Goal: Check status: Check status

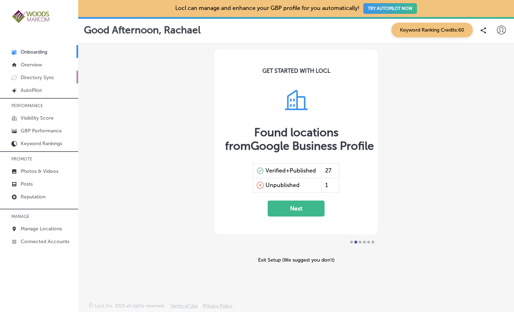
click at [33, 75] on p "Directory Sync" at bounding box center [38, 78] width 34 height 6
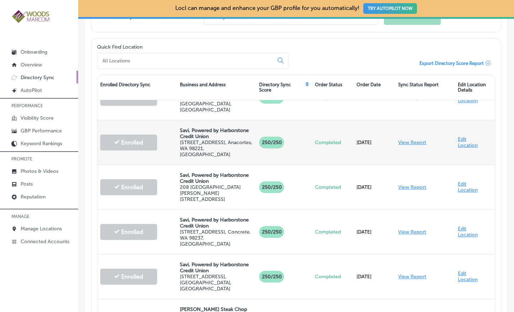
scroll to position [313, 0]
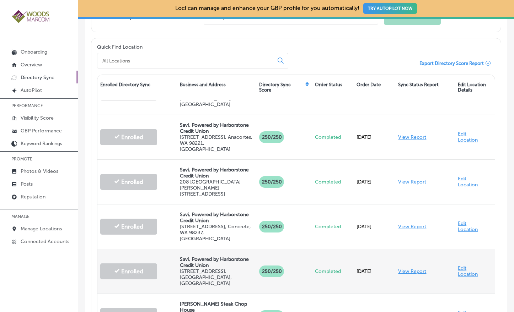
click at [410, 269] on link "View Report" at bounding box center [412, 272] width 28 height 6
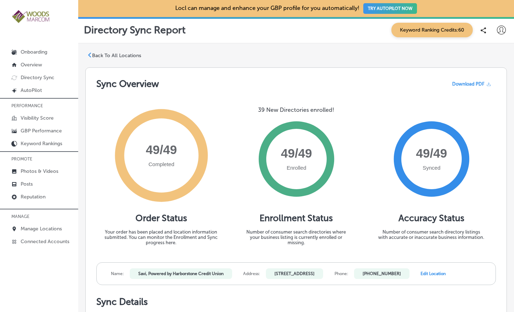
click at [486, 83] on icon at bounding box center [488, 84] width 5 height 5
click at [30, 130] on p "GBP Performance" at bounding box center [41, 131] width 41 height 6
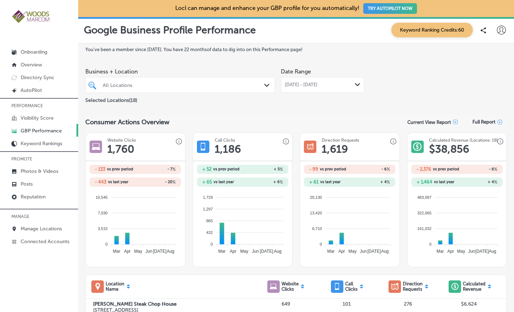
click at [166, 79] on div "All Locations Path Created with Sketch." at bounding box center [180, 85] width 190 height 16
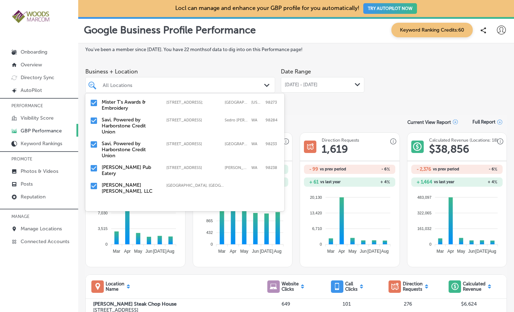
scroll to position [39, 0]
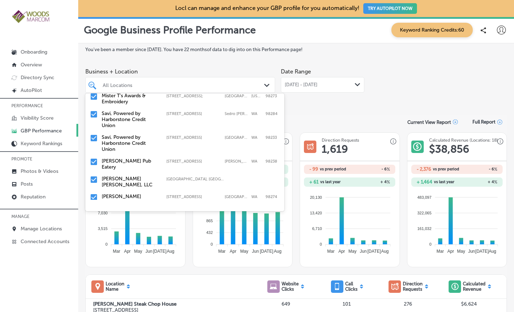
click at [136, 143] on label "Savi, Powered by Harborstone Credit Union" at bounding box center [131, 143] width 58 height 18
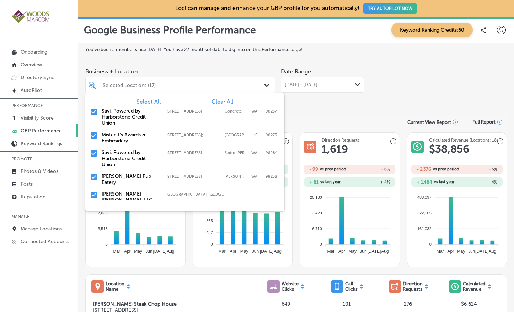
click at [150, 105] on span "Select All" at bounding box center [148, 101] width 24 height 7
click at [203, 102] on div "Select All Clear All" at bounding box center [184, 101] width 199 height 7
click at [217, 102] on span "Clear All" at bounding box center [222, 101] width 22 height 7
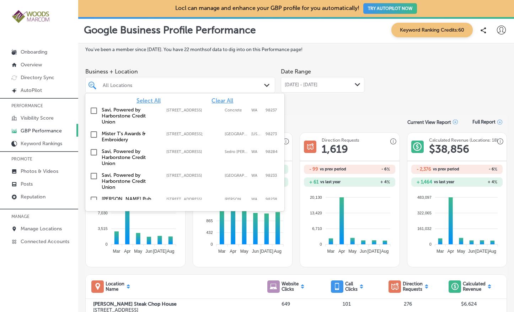
scroll to position [1, 0]
click at [94, 177] on input "checkbox" at bounding box center [94, 176] width 9 height 9
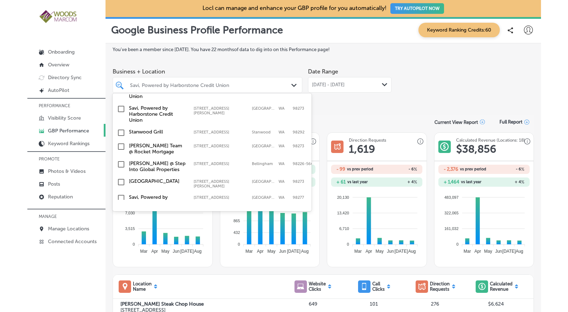
scroll to position [266, 0]
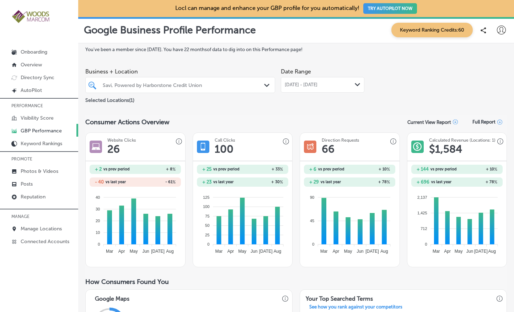
click at [355, 87] on div "Path Created with Sketch." at bounding box center [358, 85] width 6 height 6
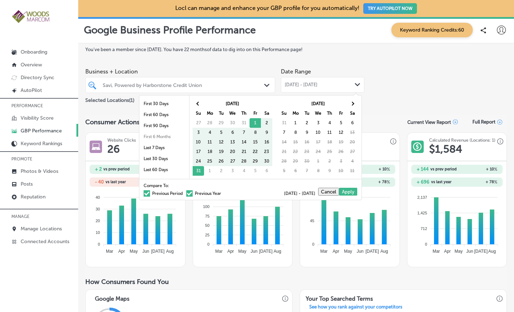
click at [376, 93] on div "Business + Location Savi, Powered by Harborstone Credit Union Path Created with…" at bounding box center [295, 85] width 421 height 40
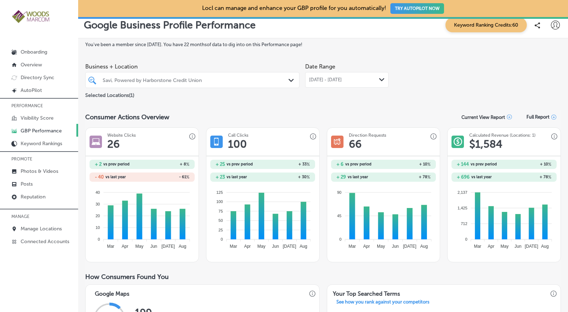
scroll to position [0, 0]
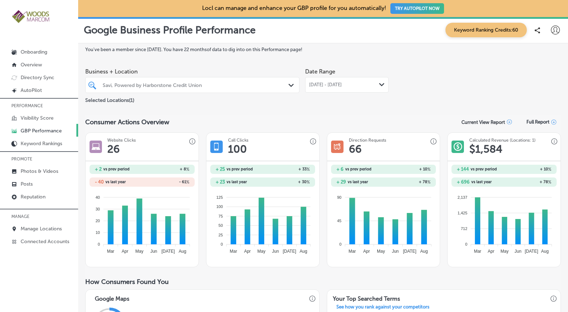
click at [383, 84] on div "[DATE] - [DATE] Path Created with Sketch." at bounding box center [346, 85] width 83 height 16
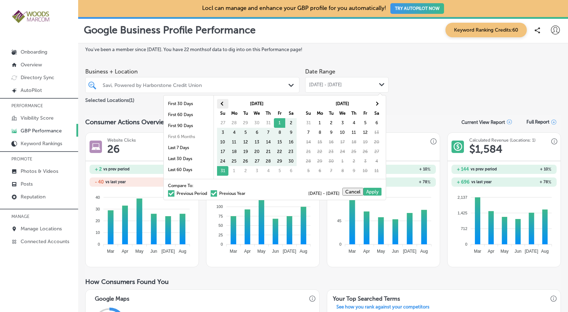
click at [221, 104] on th at bounding box center [222, 104] width 11 height 10
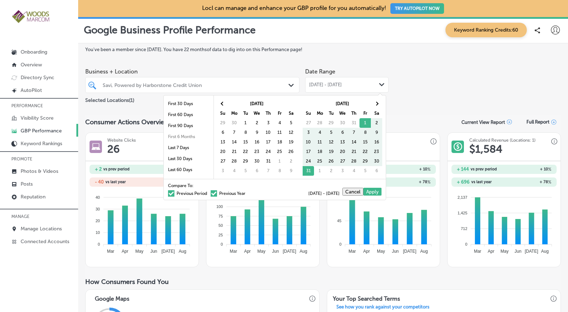
click at [221, 104] on th at bounding box center [222, 104] width 11 height 10
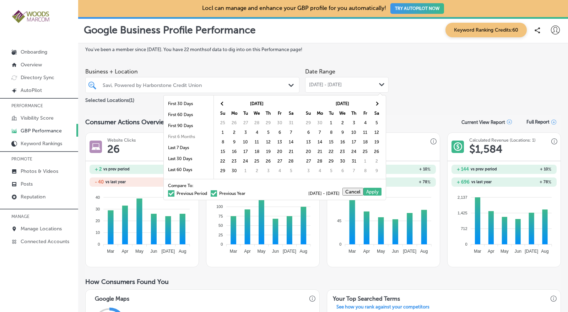
click at [221, 104] on th at bounding box center [222, 104] width 11 height 10
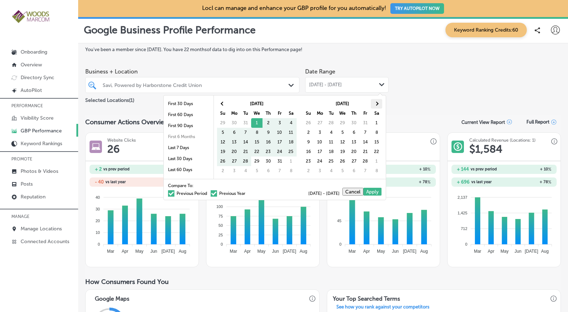
click at [375, 104] on span at bounding box center [377, 104] width 4 height 4
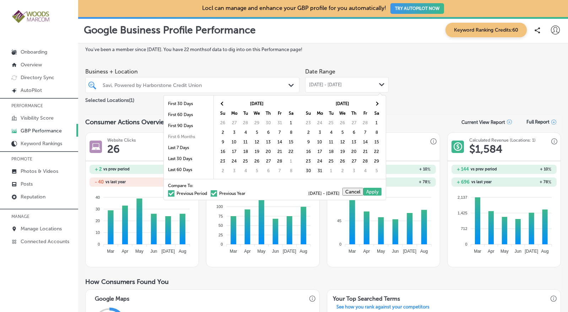
click at [375, 104] on span at bounding box center [377, 104] width 4 height 4
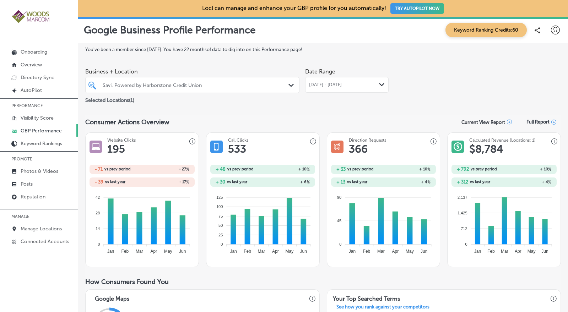
click at [513, 122] on icon at bounding box center [553, 122] width 5 height 5
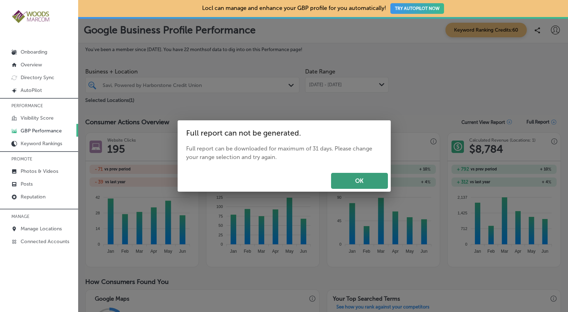
click at [341, 182] on button "OK" at bounding box center [359, 181] width 57 height 16
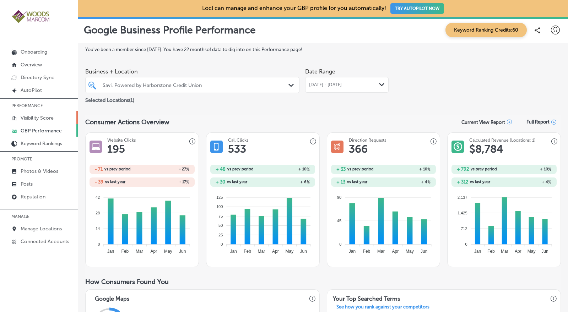
click at [38, 115] on p "Visibility Score" at bounding box center [37, 118] width 33 height 6
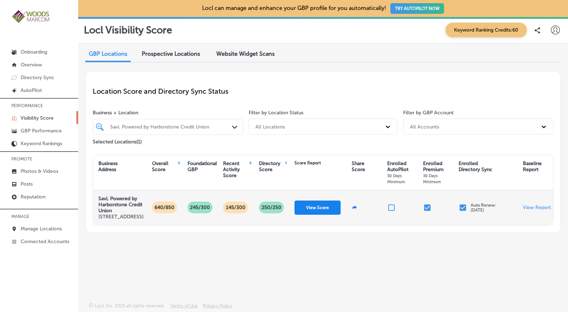
click at [319, 214] on button "View Score" at bounding box center [318, 208] width 46 height 14
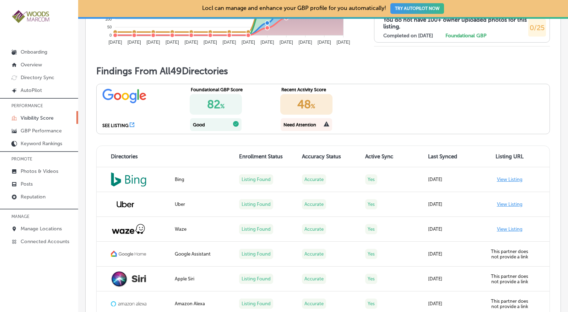
scroll to position [552, 0]
click at [37, 77] on p "Directory Sync" at bounding box center [38, 78] width 34 height 6
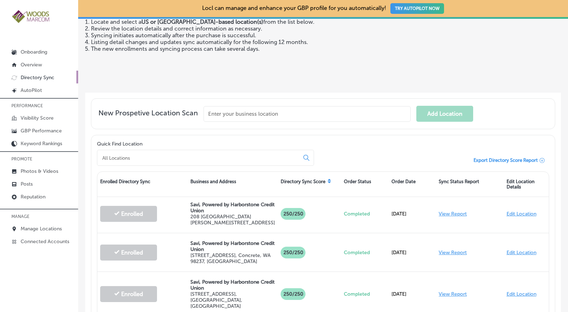
scroll to position [373, 0]
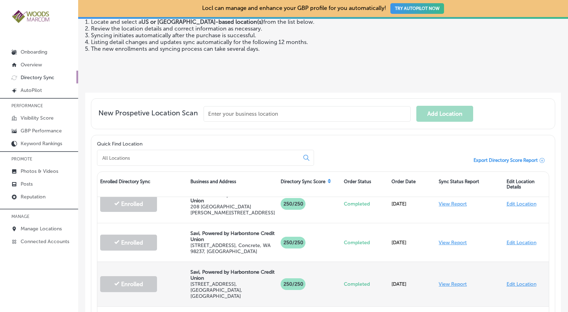
click at [444, 281] on link "View Report" at bounding box center [453, 284] width 28 height 6
